Goal: Task Accomplishment & Management: Use online tool/utility

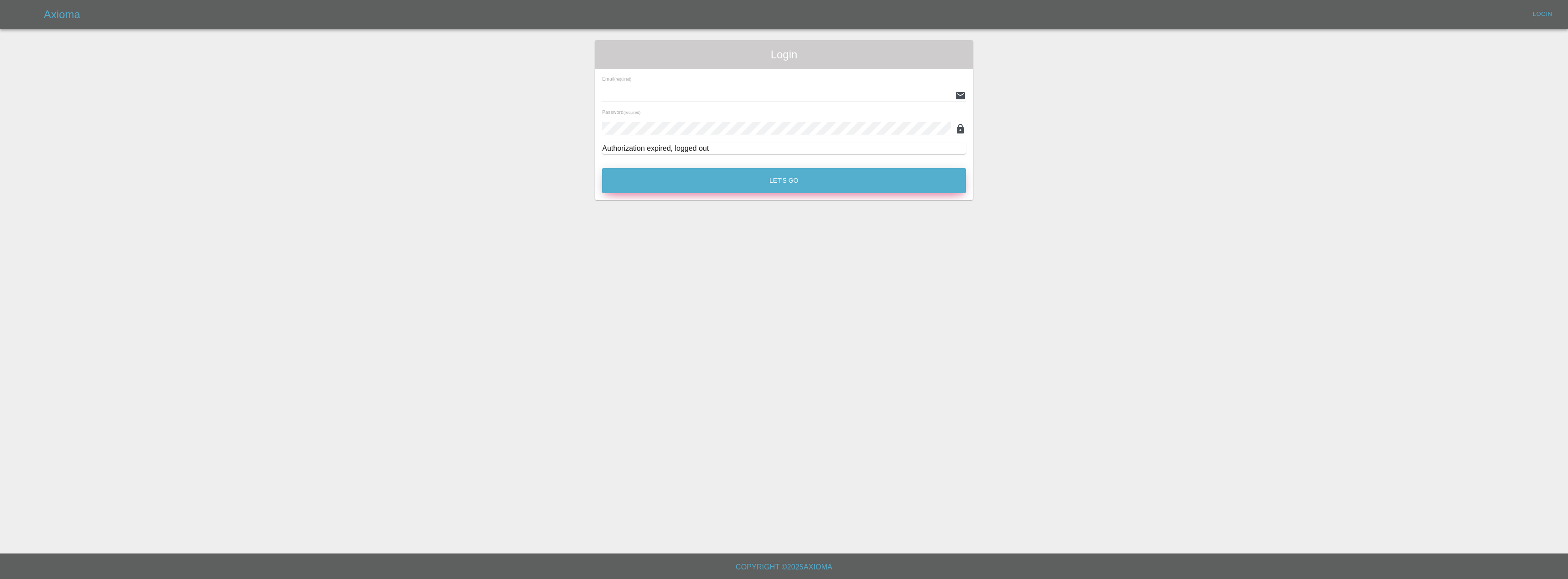
type input "[EMAIL_ADDRESS][DOMAIN_NAME]"
click at [704, 180] on button "Let's Go" at bounding box center [784, 180] width 364 height 25
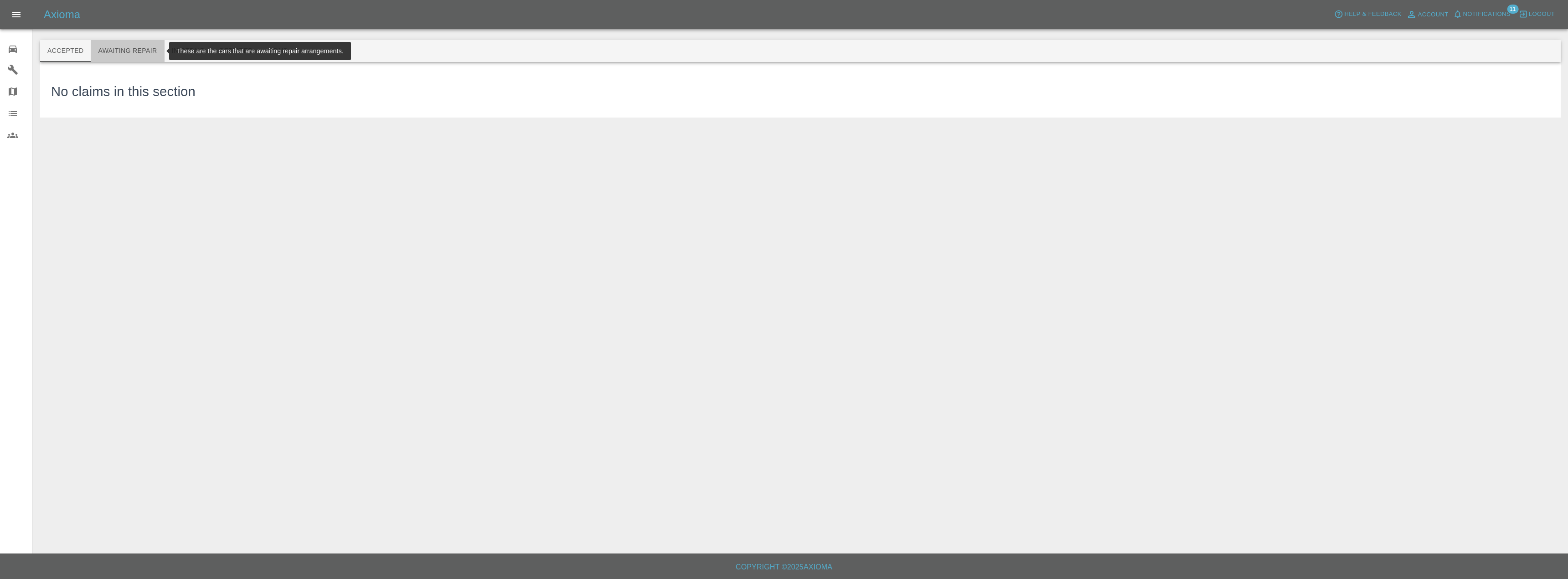
drag, startPoint x: 135, startPoint y: 45, endPoint x: 135, endPoint y: 40, distance: 5.0
click at [135, 43] on button "Awaiting Repair" at bounding box center [127, 51] width 74 height 22
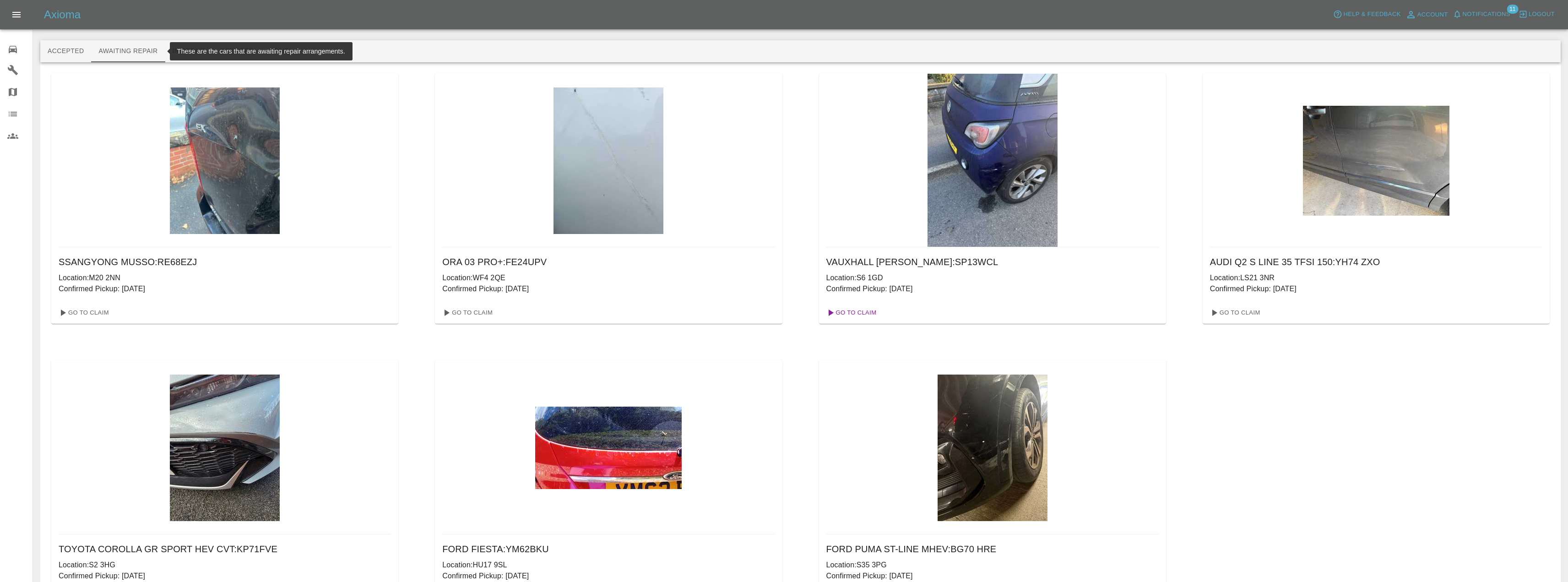
click at [869, 312] on link "Go To Claim" at bounding box center [851, 312] width 56 height 15
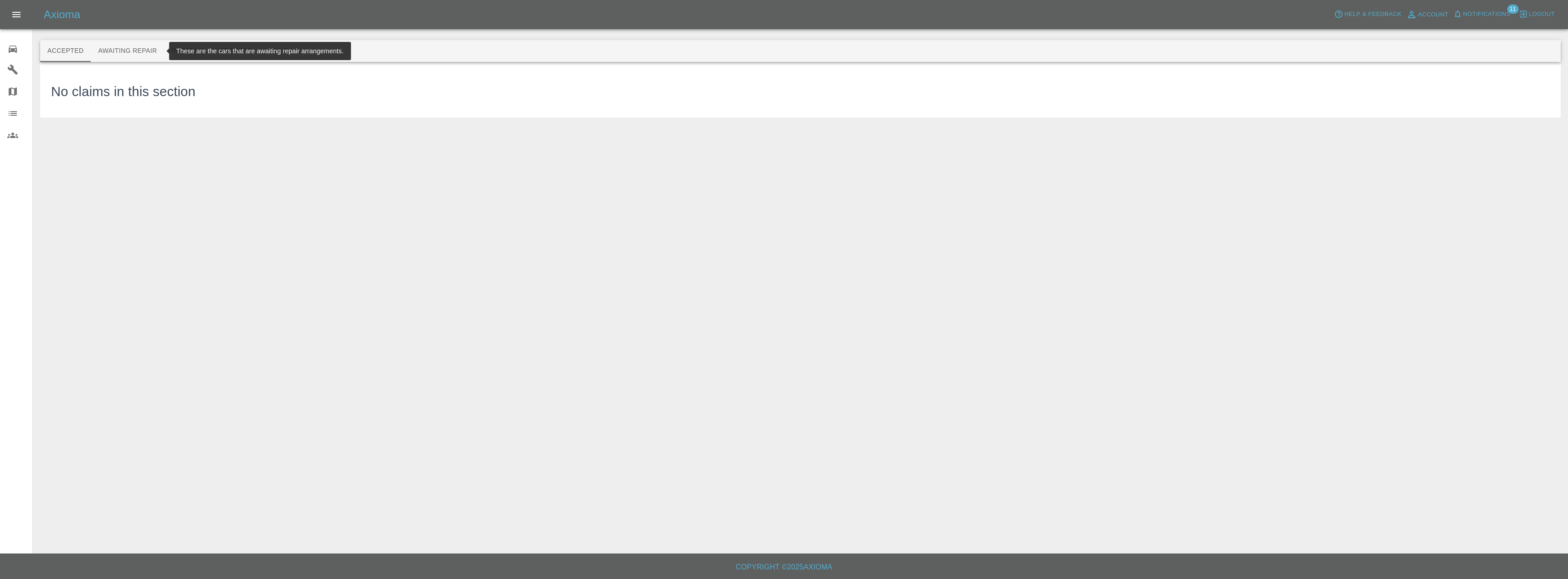
click at [131, 47] on button "Awaiting Repair" at bounding box center [127, 51] width 74 height 22
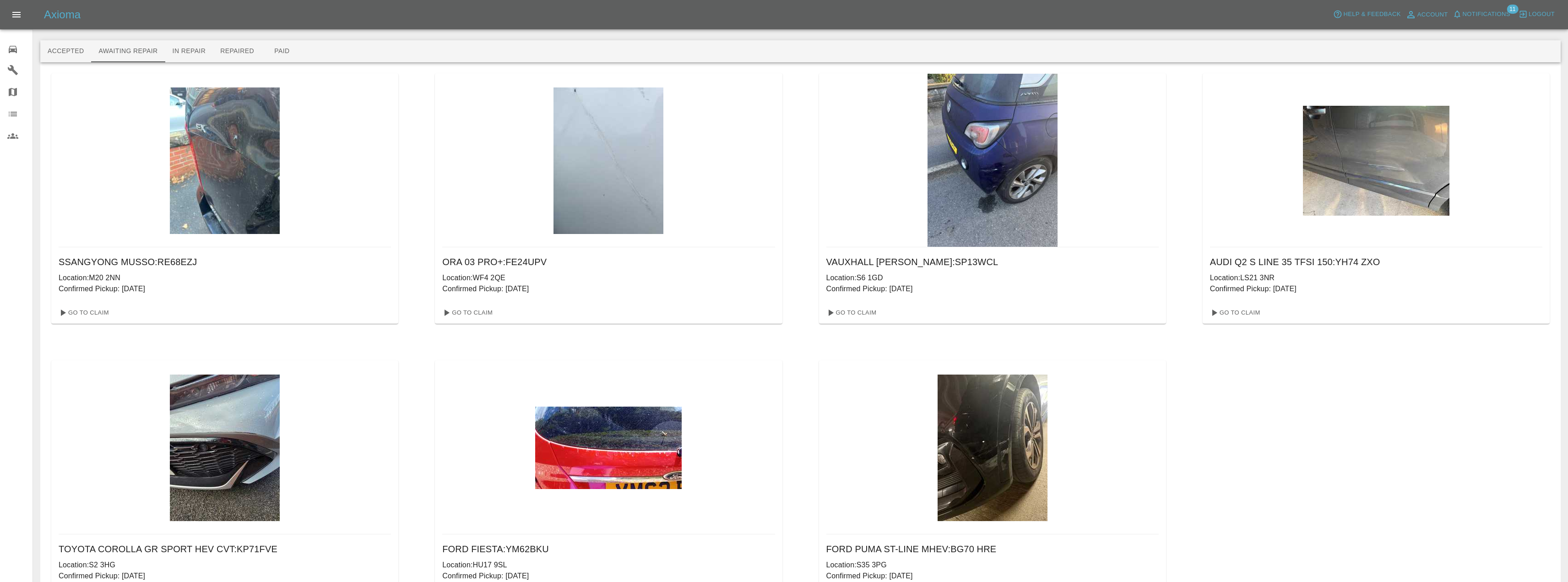
click at [1348, 456] on div "SSANGYONG MUSSO : RE68EZJ Location: M20 2NN Confirmed Pickup: [DATE] Go To Clai…" at bounding box center [800, 342] width 1498 height 537
click at [1256, 311] on link "Go To Claim" at bounding box center [1234, 312] width 56 height 15
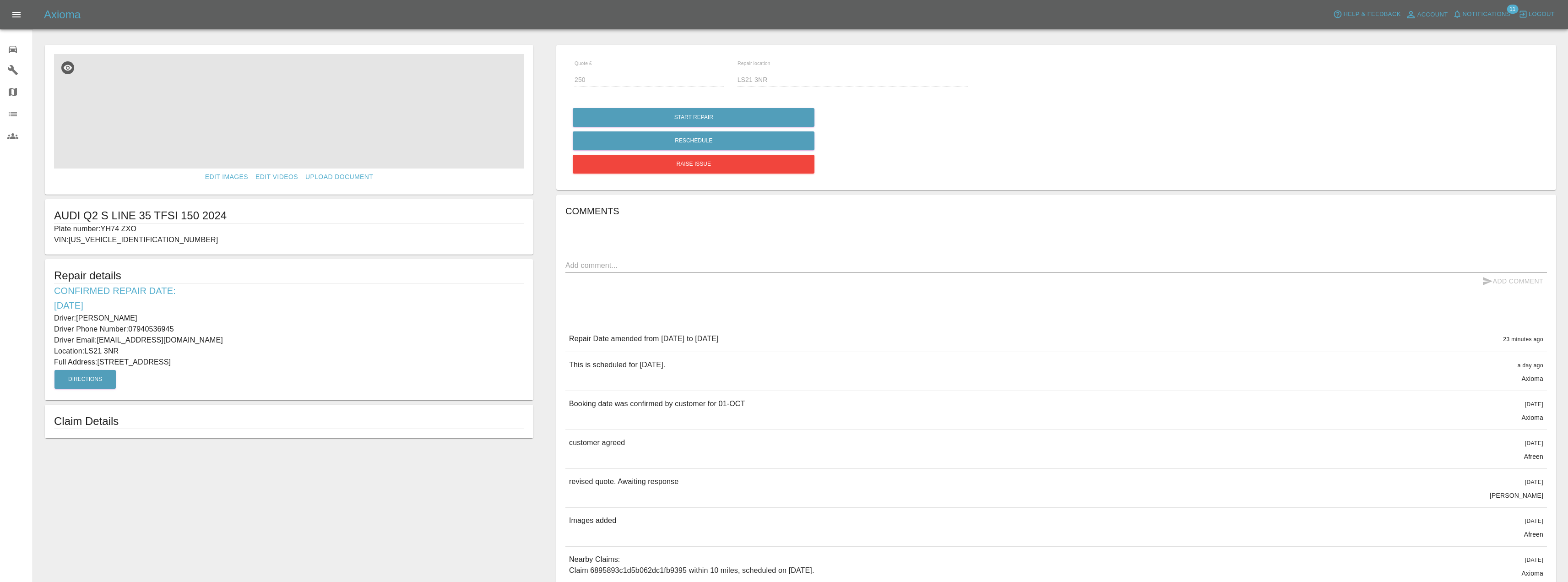
click at [401, 125] on img at bounding box center [289, 111] width 470 height 114
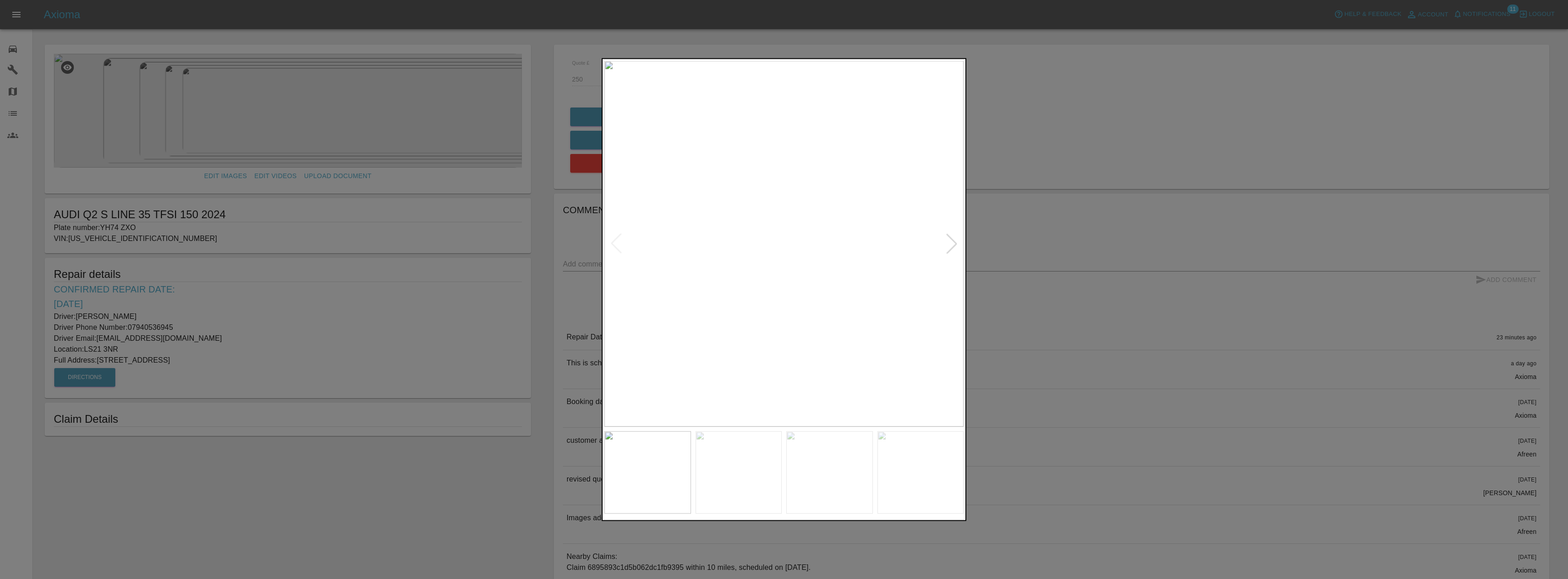
click at [767, 464] on img at bounding box center [739, 473] width 86 height 83
click at [835, 473] on img at bounding box center [830, 473] width 86 height 83
click at [929, 467] on img at bounding box center [921, 473] width 86 height 83
click at [1084, 384] on div at bounding box center [784, 290] width 1568 height 579
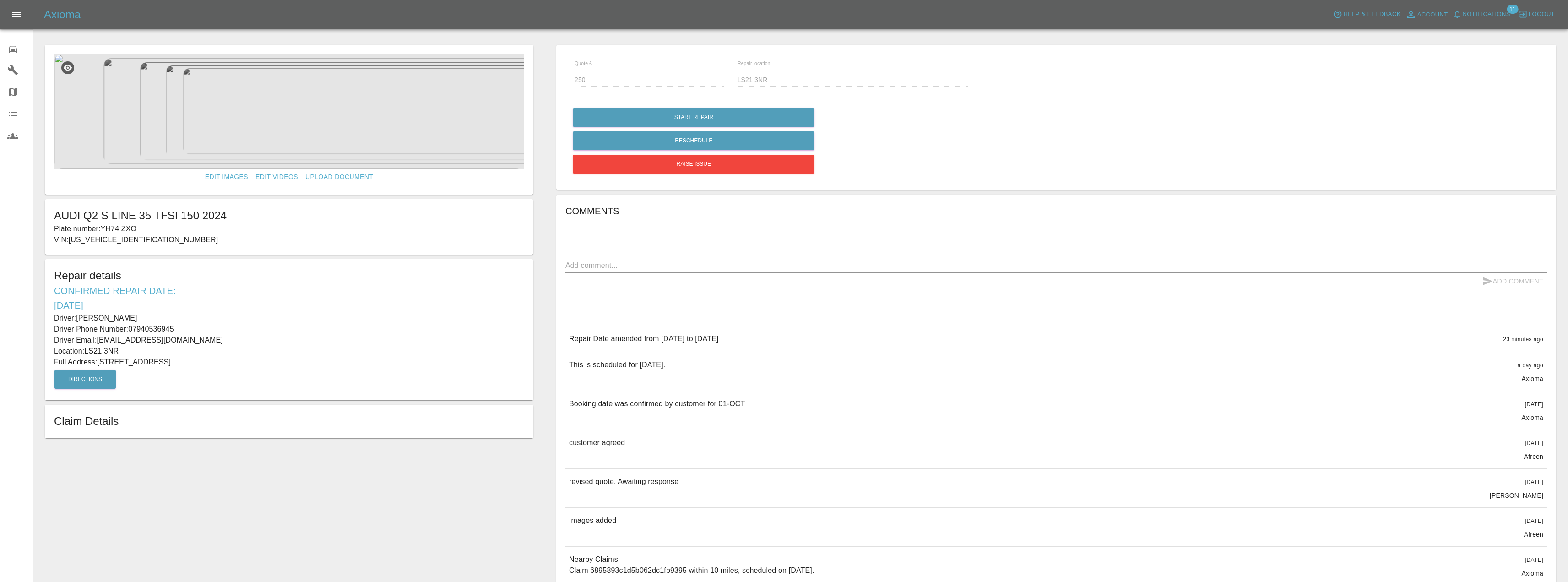
click at [335, 125] on img at bounding box center [289, 111] width 470 height 114
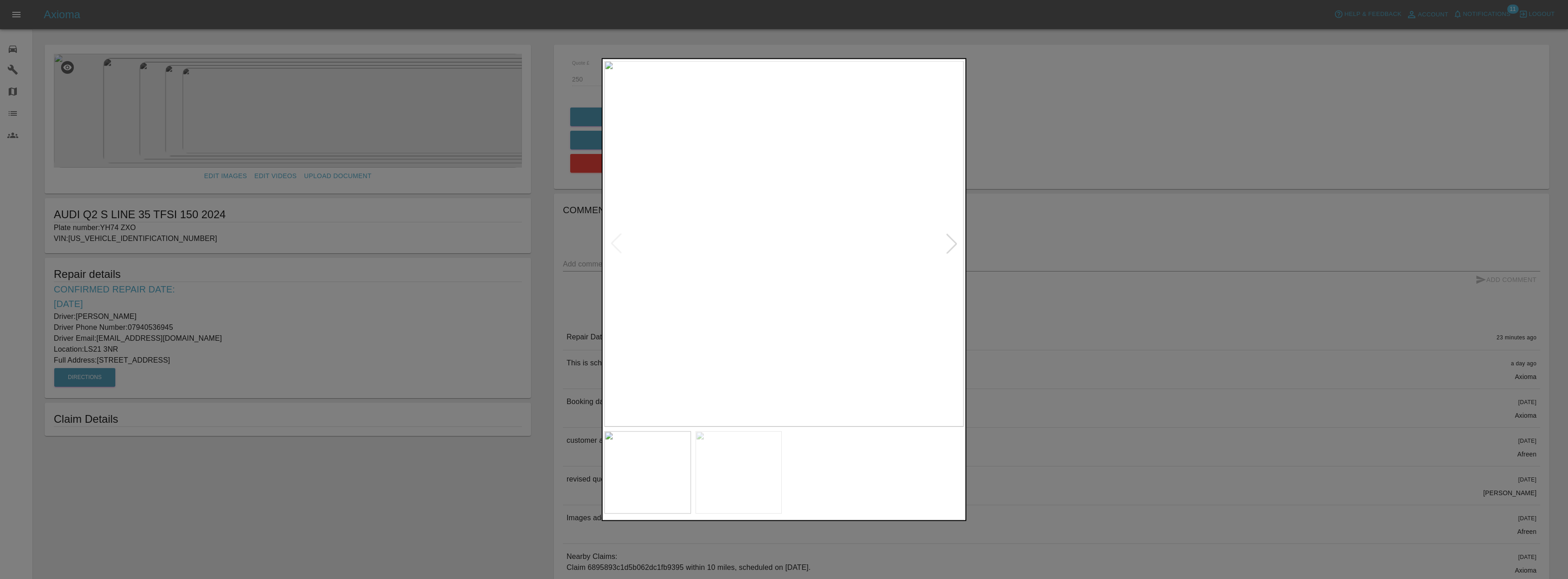
click at [808, 492] on img at bounding box center [830, 473] width 86 height 83
click at [1138, 293] on div at bounding box center [784, 290] width 1568 height 579
